Goal: Find specific page/section: Find specific page/section

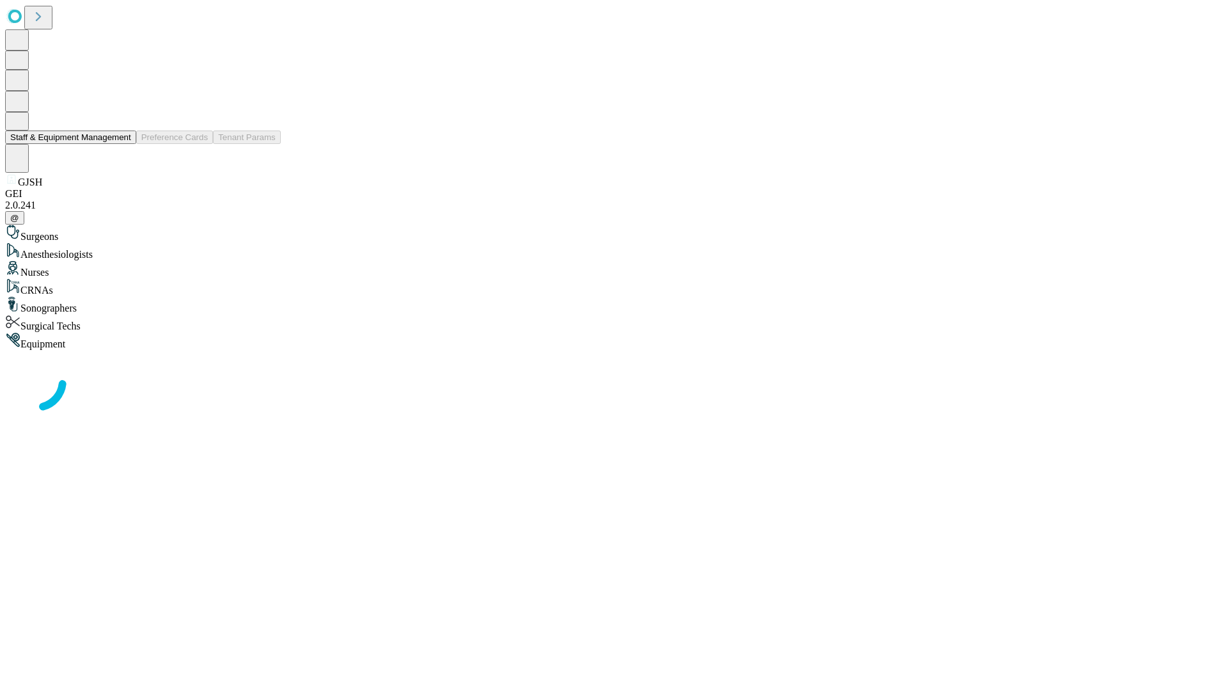
click at [122, 144] on button "Staff & Equipment Management" at bounding box center [70, 137] width 131 height 13
